Goal: Learn about a topic: Learn about a topic

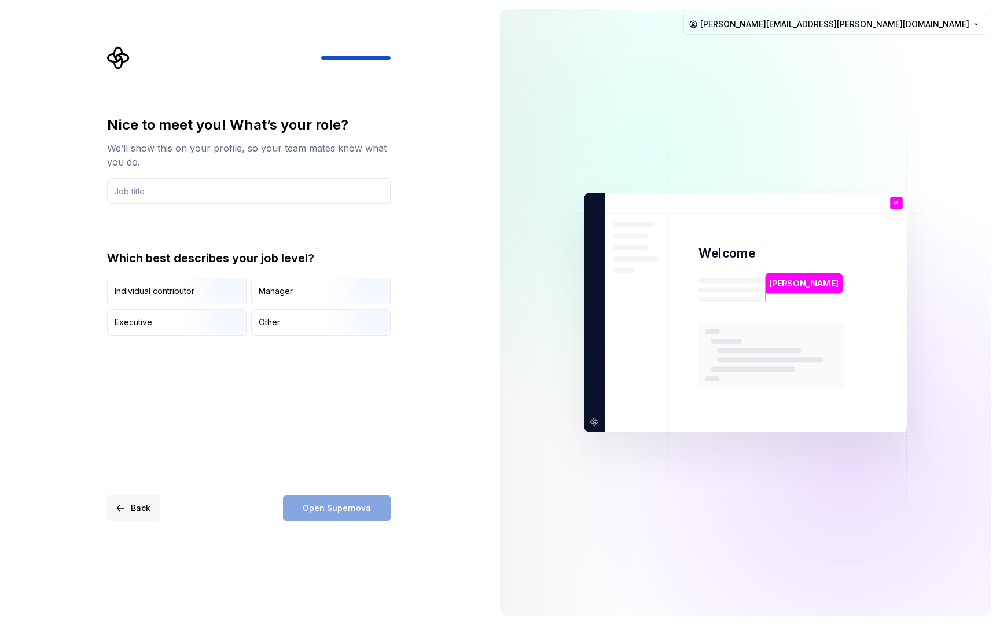
click at [128, 511] on button "Back" at bounding box center [133, 508] width 53 height 25
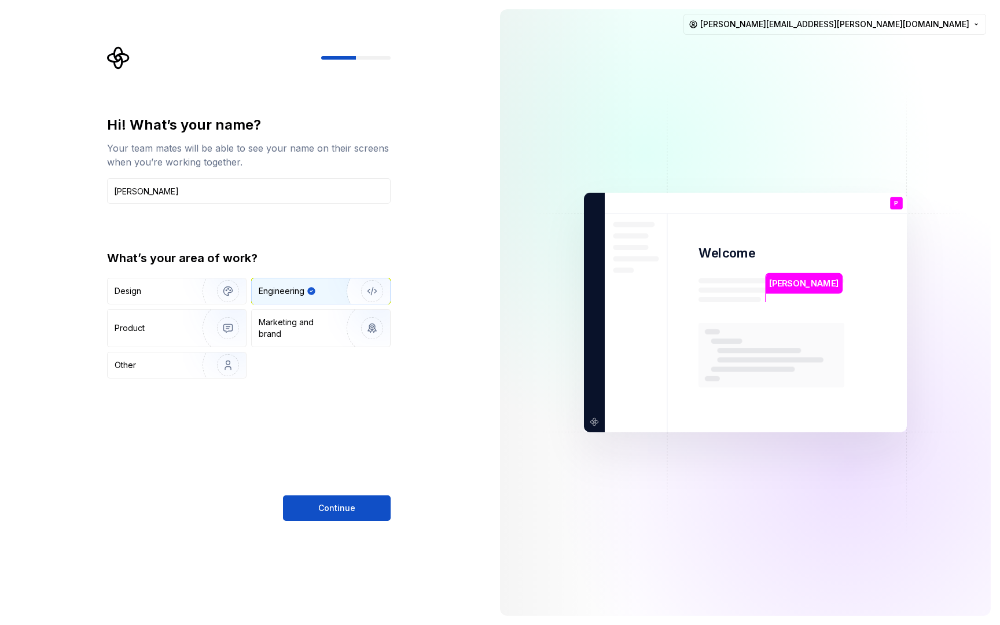
click at [128, 511] on div "Continue" at bounding box center [249, 508] width 284 height 25
click at [115, 50] on icon "Supernova Logo" at bounding box center [118, 58] width 22 height 22
click at [929, 21] on html "Hi! What’s your name? Your team mates will be able to see your name on their sc…" at bounding box center [500, 312] width 1000 height 625
click at [895, 71] on div "Delete account" at bounding box center [931, 73] width 110 height 12
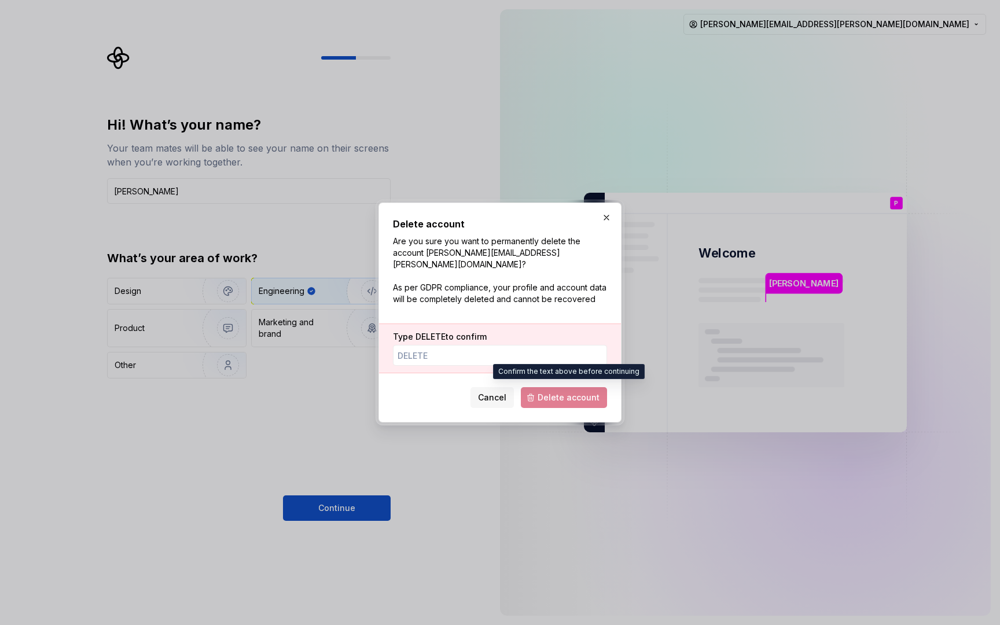
click at [563, 389] on span "Delete account" at bounding box center [564, 397] width 86 height 21
click at [470, 354] on input "Type DELETE to confirm" at bounding box center [500, 355] width 214 height 21
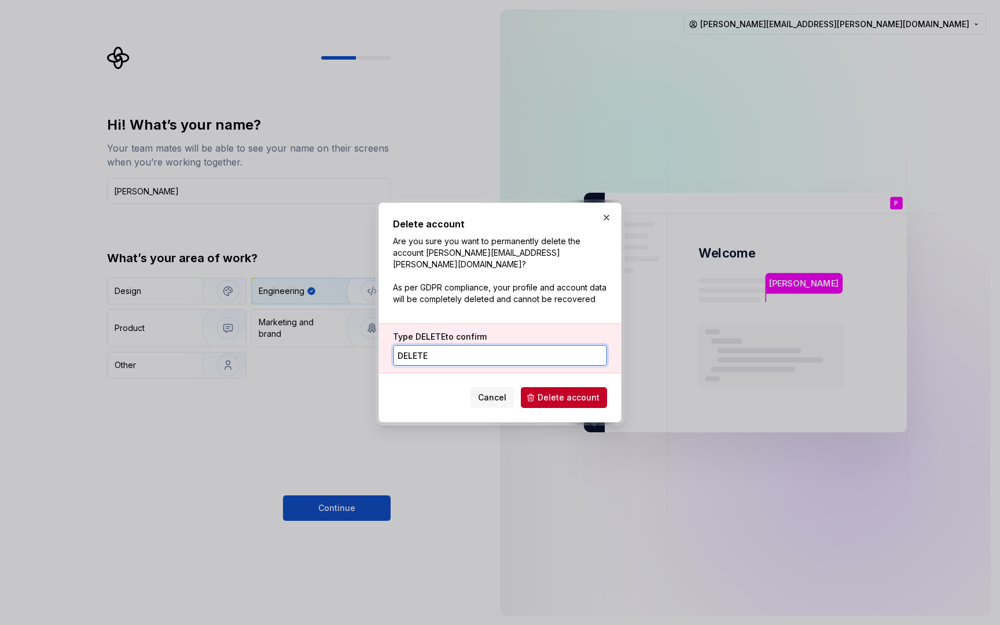
type input "delete"
click at [555, 392] on span "Delete account" at bounding box center [569, 398] width 62 height 12
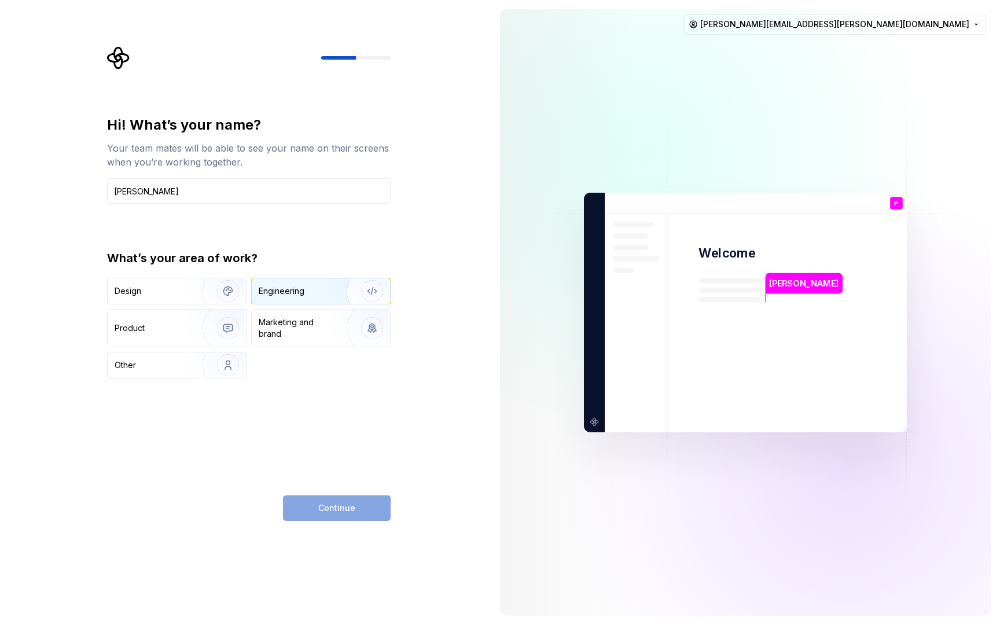
type input "Pedro"
click at [286, 285] on div "Engineering" at bounding box center [282, 291] width 46 height 12
click at [325, 505] on span "Continue" at bounding box center [336, 508] width 37 height 12
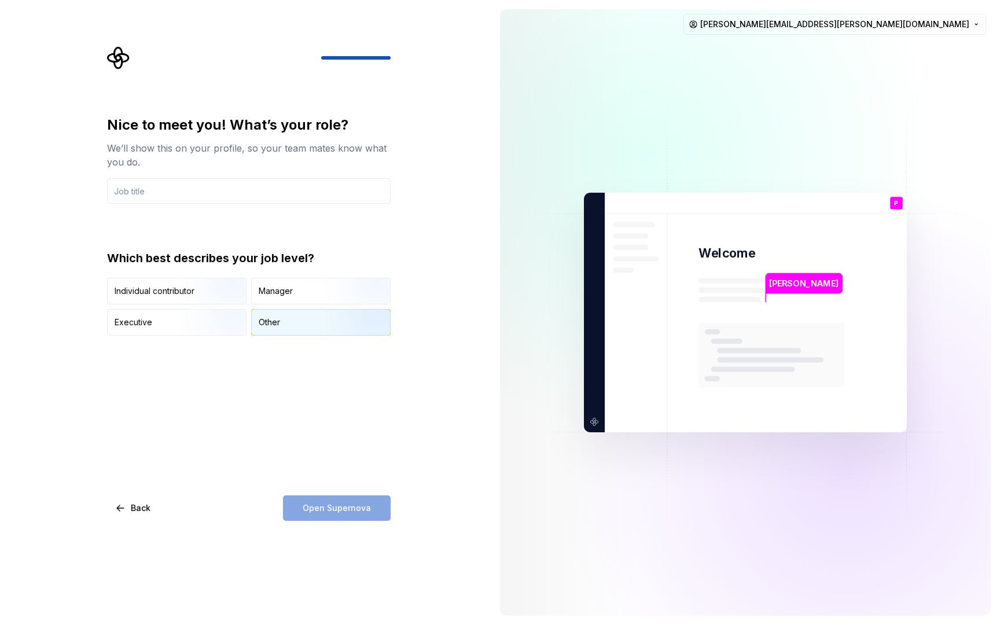
click at [286, 321] on div "Other" at bounding box center [321, 322] width 138 height 25
click at [338, 504] on div "Open Supernova" at bounding box center [337, 508] width 108 height 25
click at [211, 194] on input "text" at bounding box center [249, 190] width 284 height 25
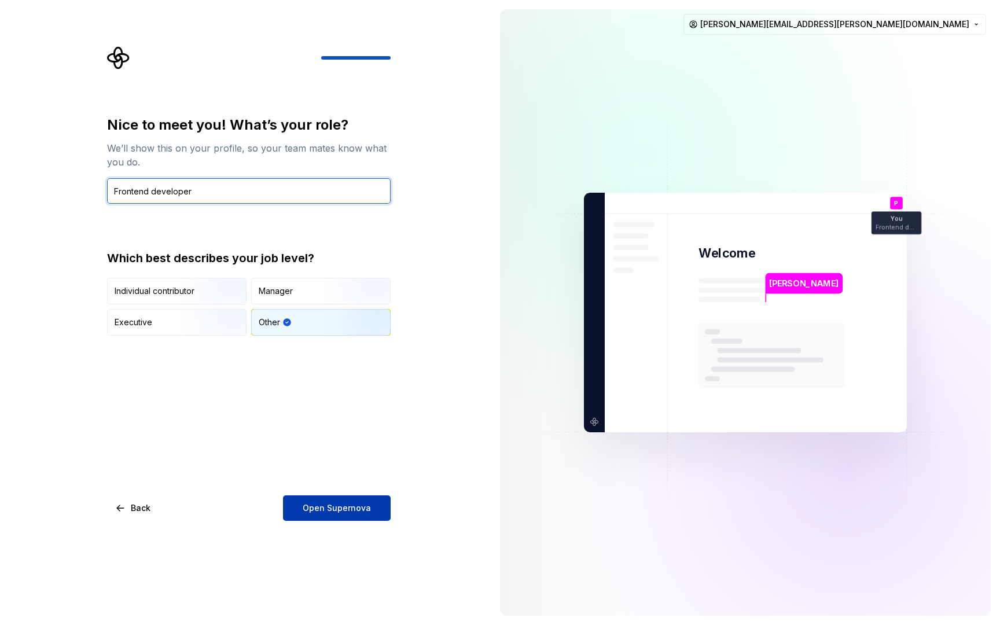
type input "Frontend developer"
click at [342, 512] on span "Open Supernova" at bounding box center [337, 508] width 68 height 12
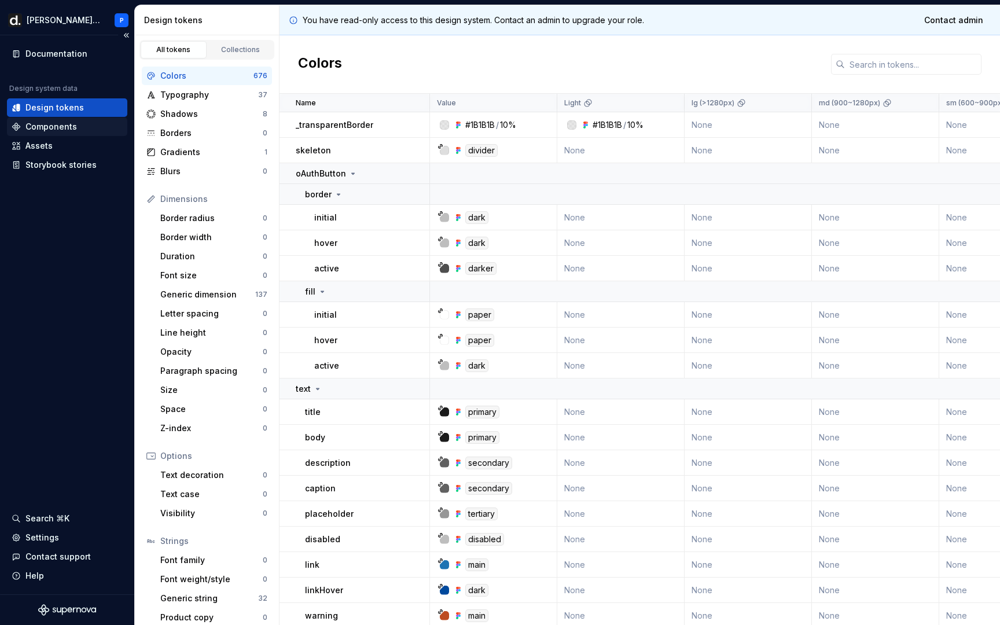
click at [60, 124] on div "Components" at bounding box center [51, 127] width 52 height 12
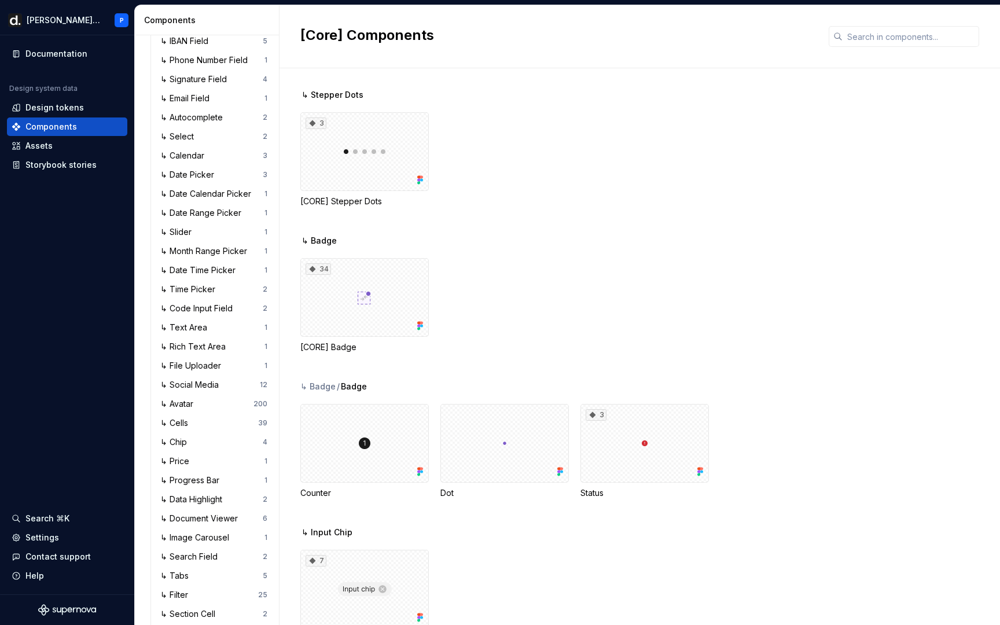
scroll to position [424, 0]
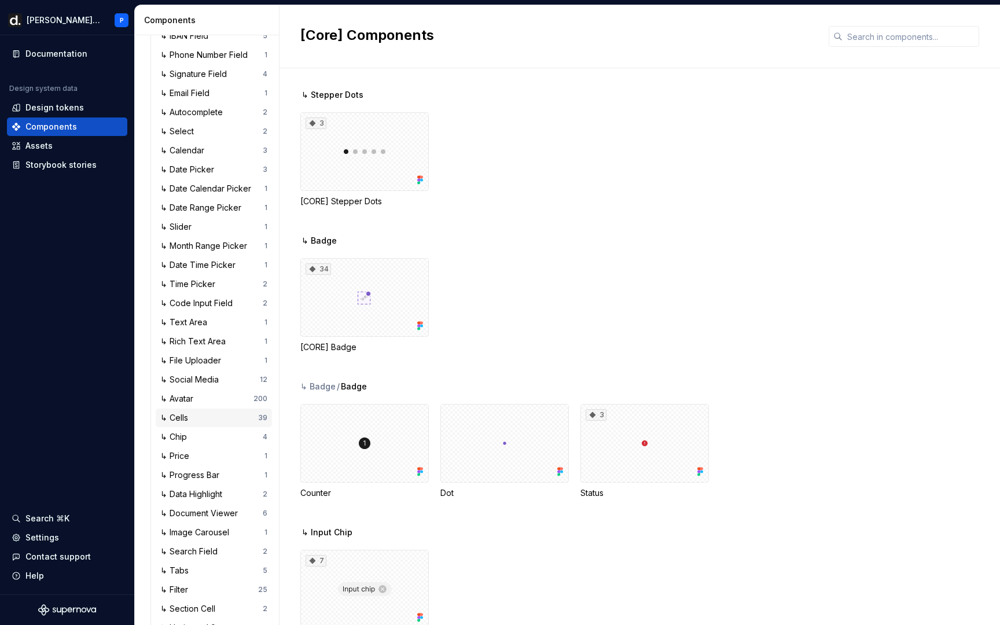
click at [174, 417] on div "↳ Cells" at bounding box center [176, 418] width 32 height 12
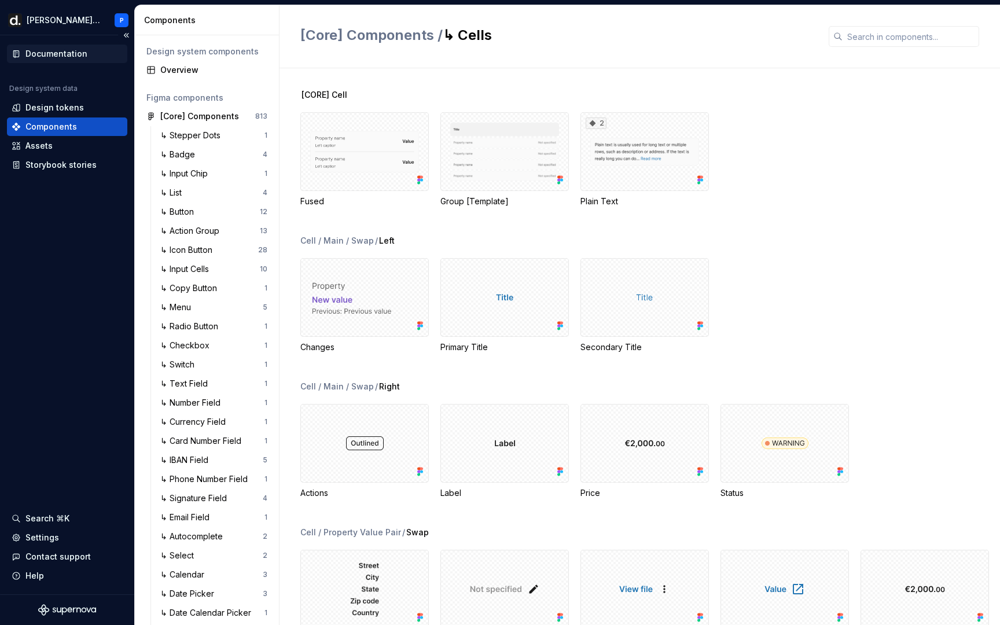
click at [87, 50] on div "Documentation" at bounding box center [67, 54] width 111 height 12
click at [46, 168] on div "Storybook stories" at bounding box center [60, 165] width 71 height 12
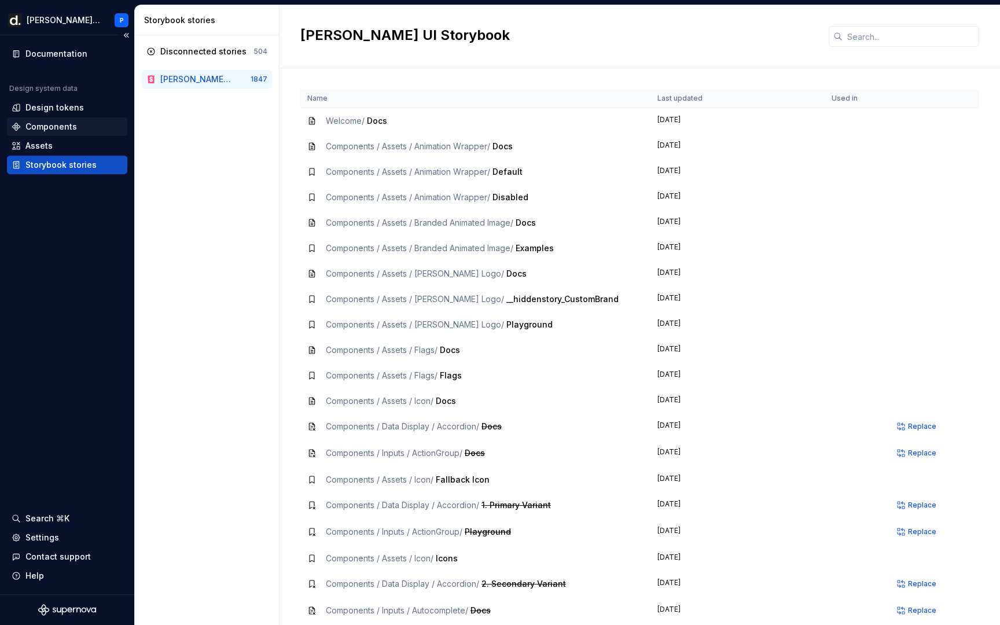
click at [52, 130] on div "Components" at bounding box center [51, 127] width 52 height 12
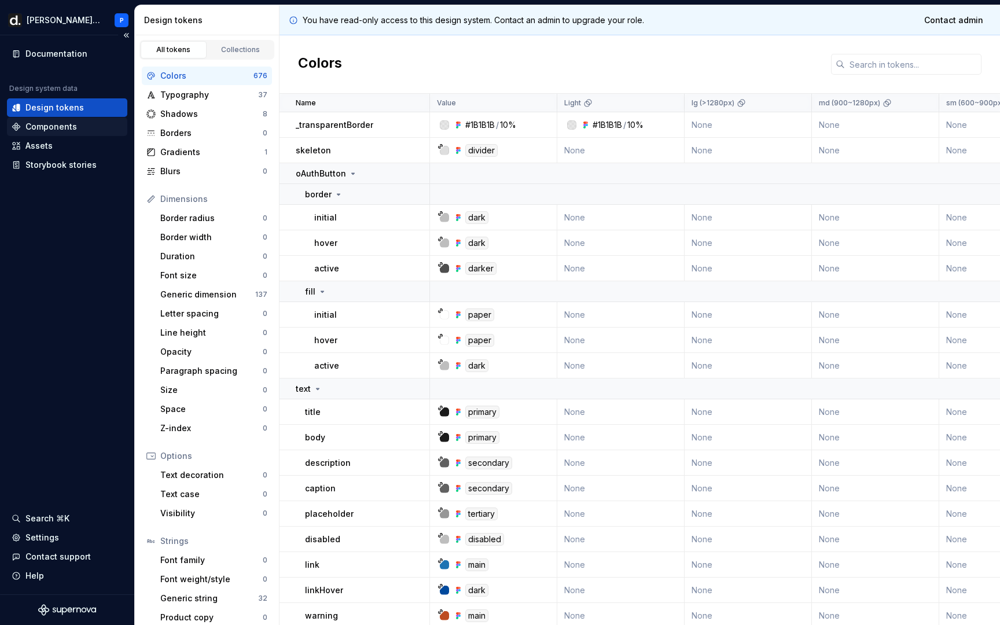
click at [71, 124] on div "Components" at bounding box center [51, 127] width 52 height 12
click at [73, 126] on div "Components" at bounding box center [51, 127] width 52 height 12
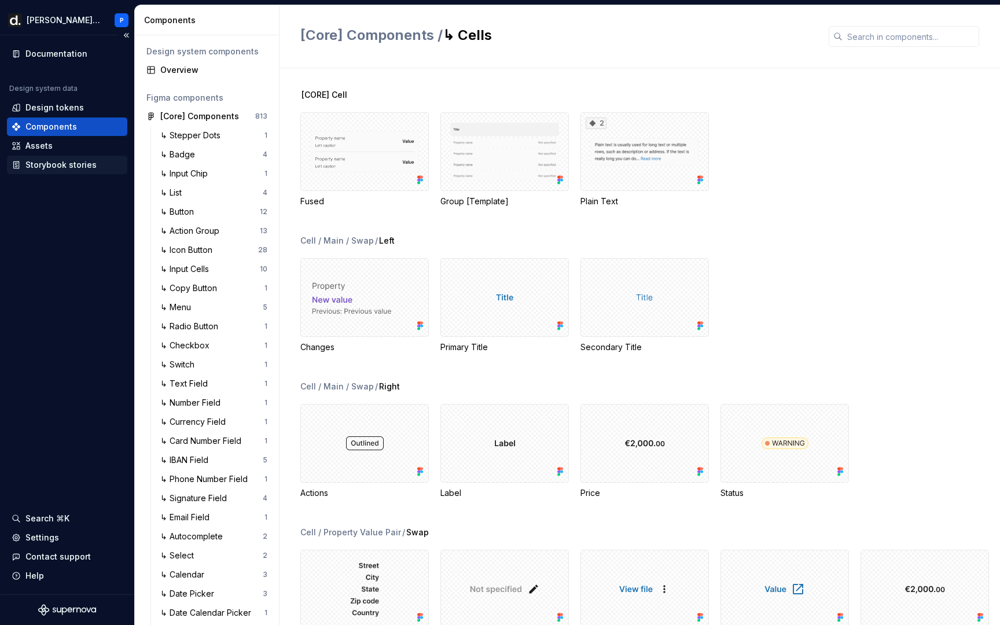
click at [66, 164] on div "Storybook stories" at bounding box center [60, 165] width 71 height 12
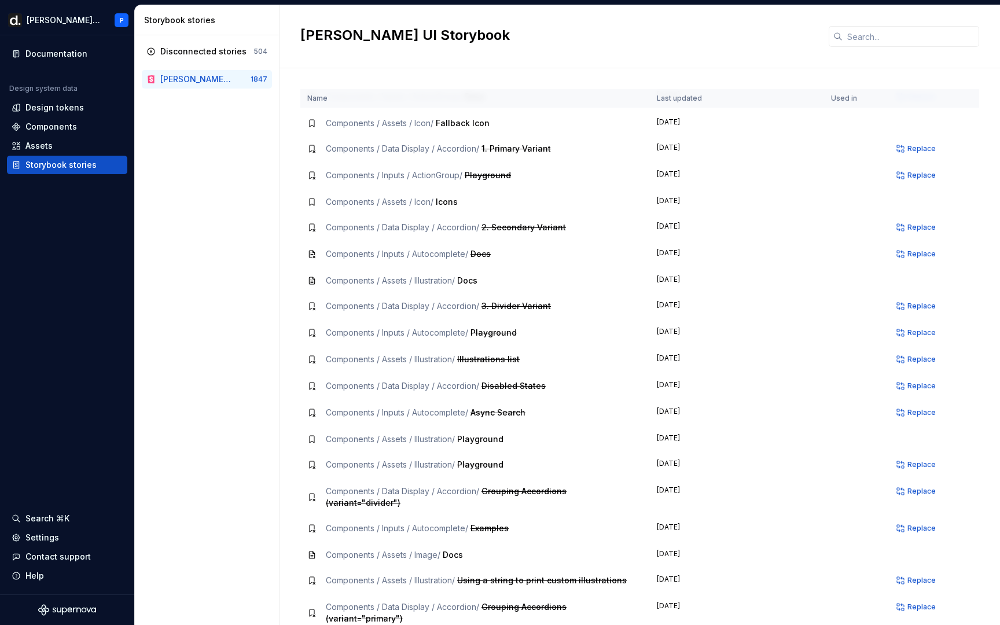
scroll to position [359, 0]
